Goal: Information Seeking & Learning: Learn about a topic

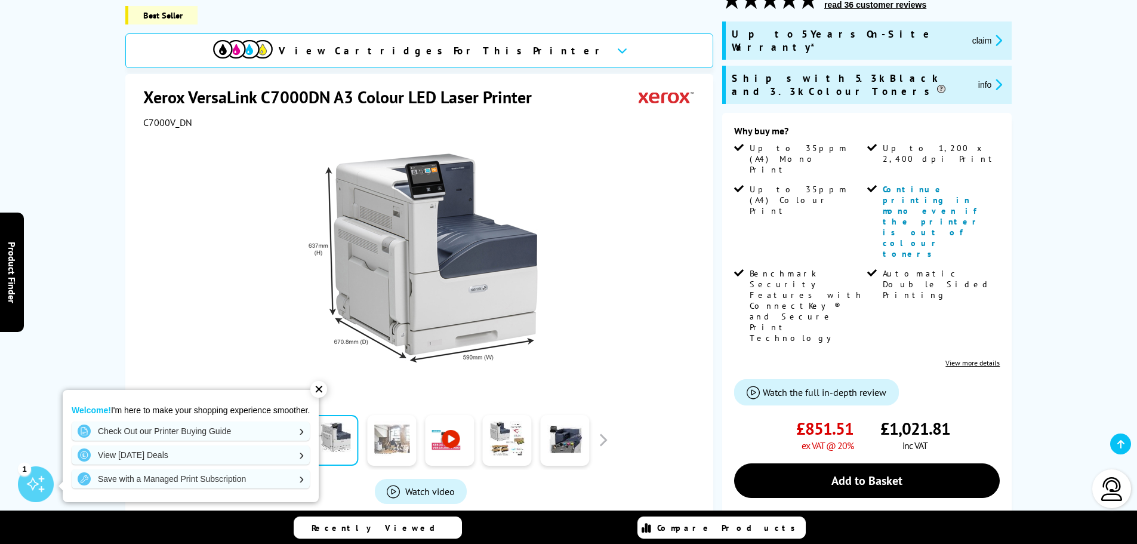
drag, startPoint x: 390, startPoint y: 414, endPoint x: 394, endPoint y: 425, distance: 12.1
click at [390, 415] on div at bounding box center [392, 440] width 58 height 60
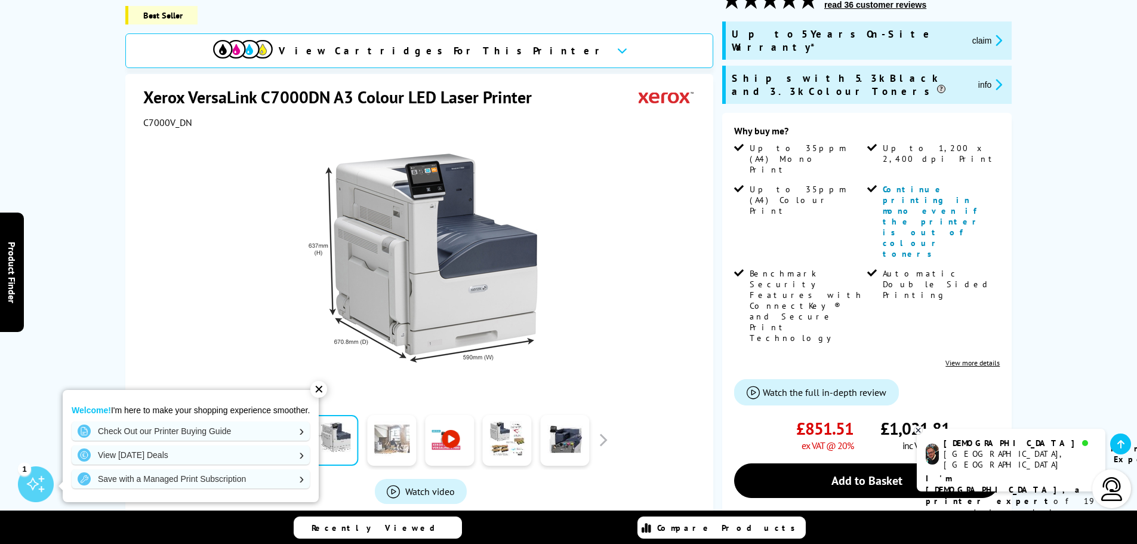
click at [399, 437] on link at bounding box center [391, 440] width 49 height 51
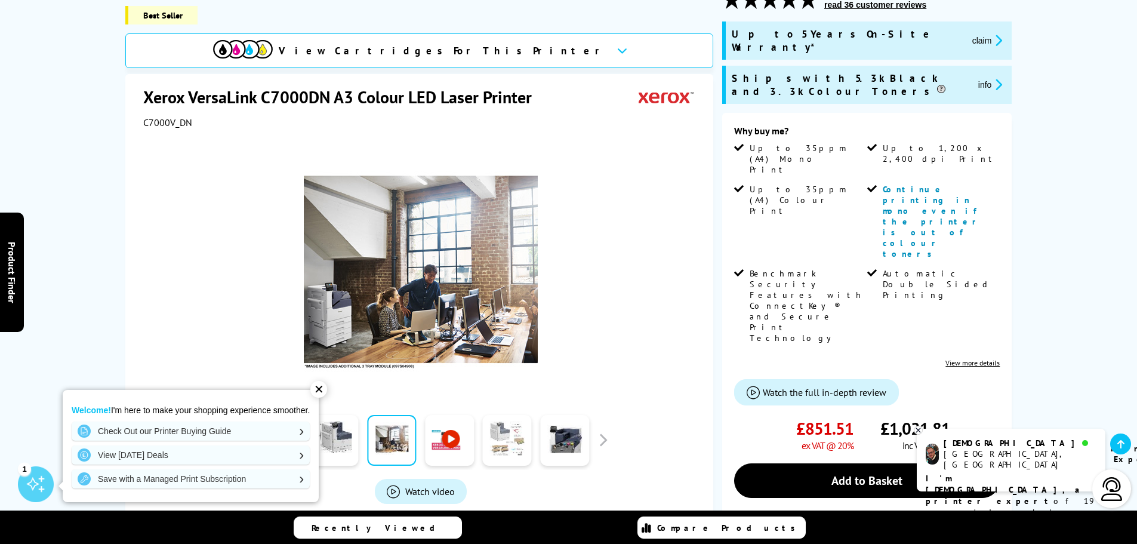
click at [506, 437] on link at bounding box center [507, 440] width 49 height 51
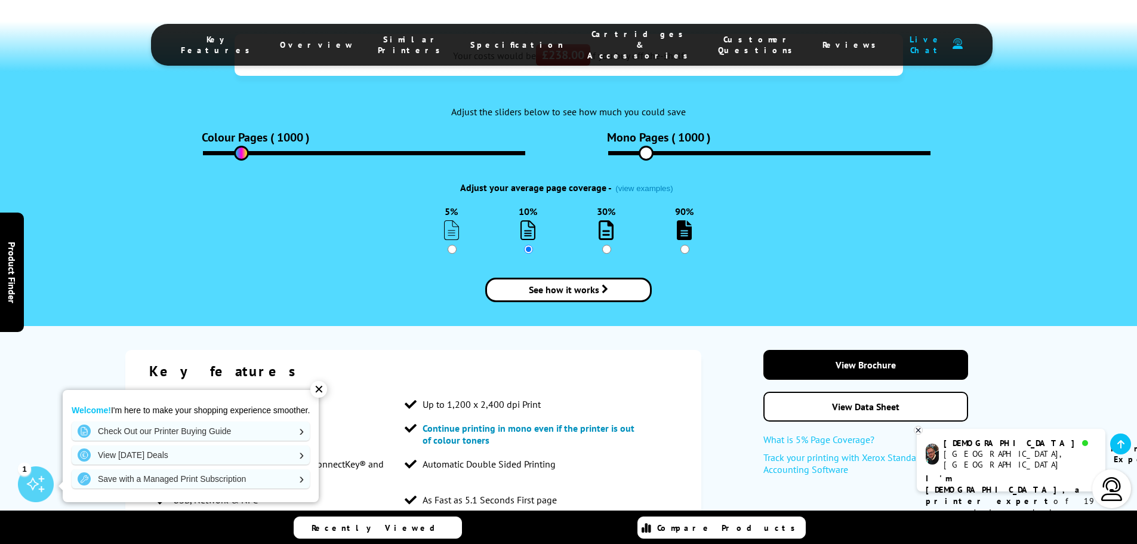
scroll to position [1790, 0]
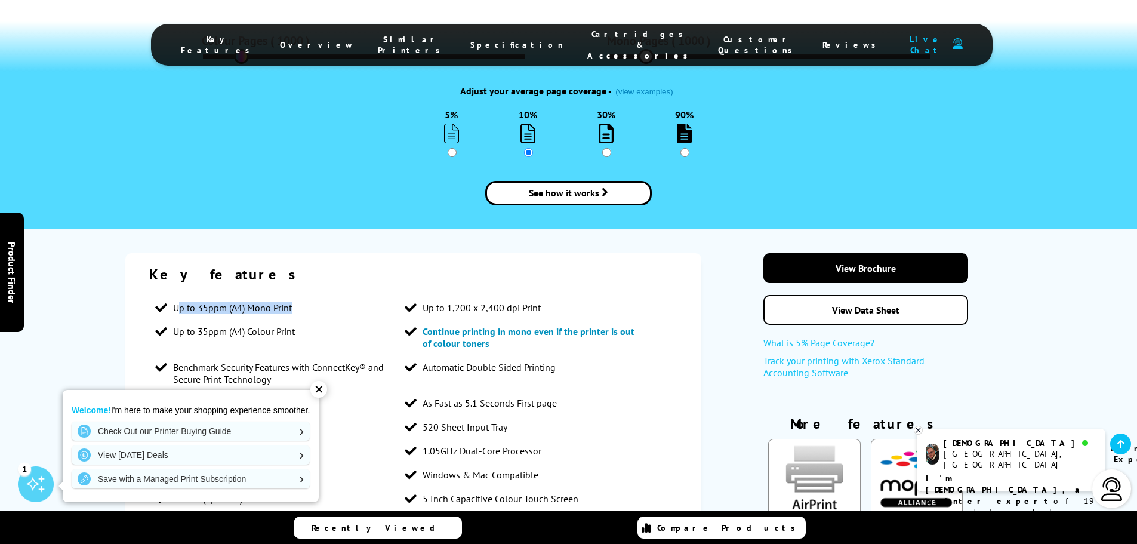
drag, startPoint x: 176, startPoint y: 156, endPoint x: 318, endPoint y: 156, distance: 142.0
click at [318, 295] on li "Up to 35ppm (A4) Mono Print" at bounding box center [274, 307] width 250 height 24
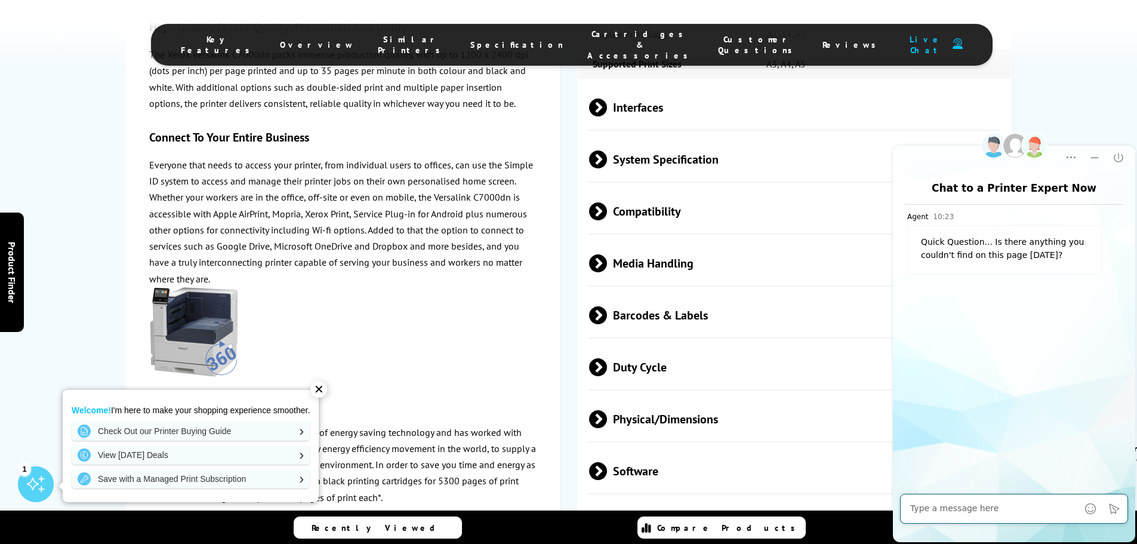
scroll to position [3163, 0]
